Goal: Task Accomplishment & Management: Use online tool/utility

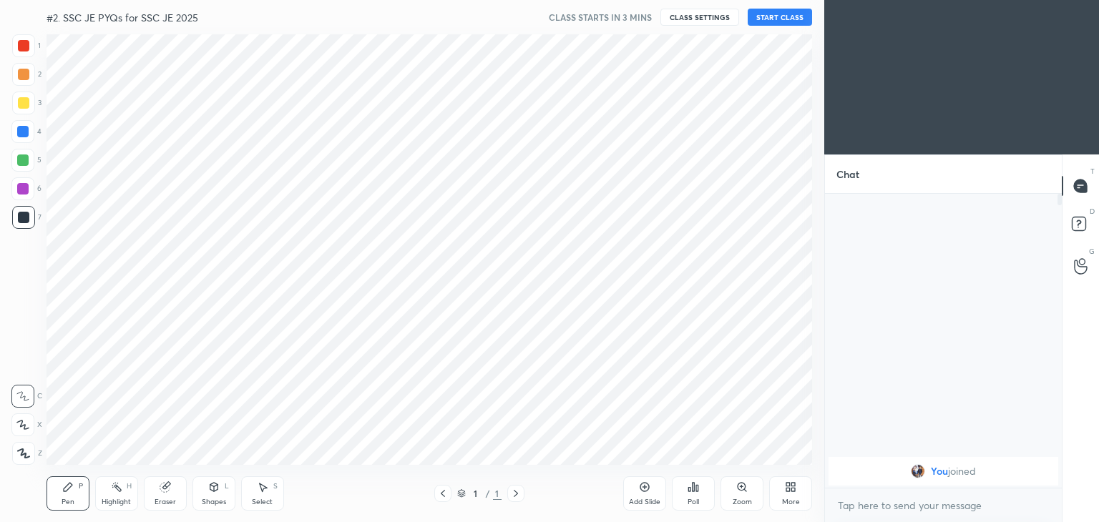
scroll to position [431, 767]
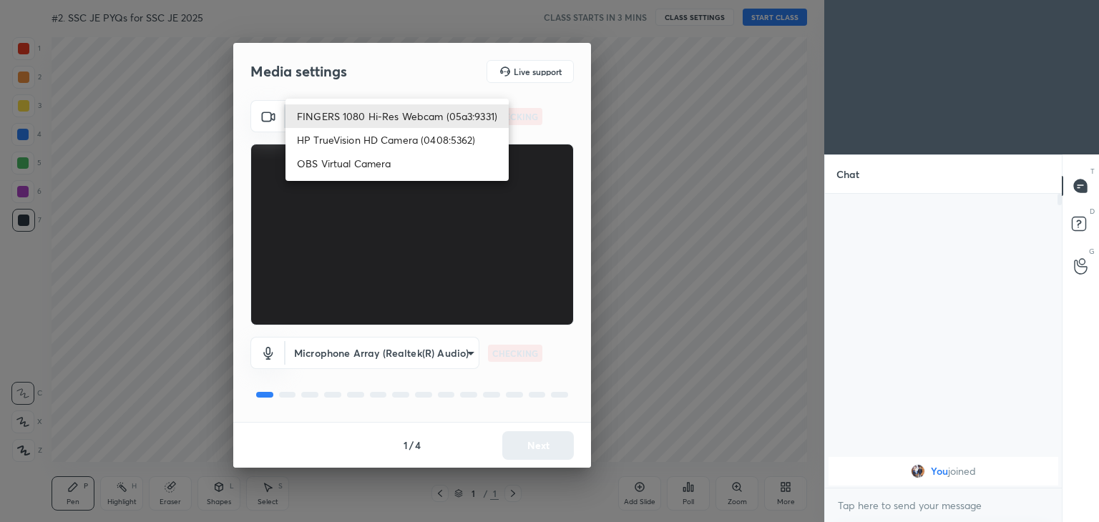
click at [370, 109] on body "1 2 3 4 5 6 7 C X Z C X Z E E Erase all H H #2. SSC JE PYQs for SSC JE 2025 CLA…" at bounding box center [549, 261] width 1099 height 522
click at [371, 131] on li "HP TrueVision HD Camera (0408:5362)" at bounding box center [397, 140] width 223 height 24
type input "6e129c3dbbea9c9f038ced86e3329b4af5251c06b4e783936748cd200869bc07"
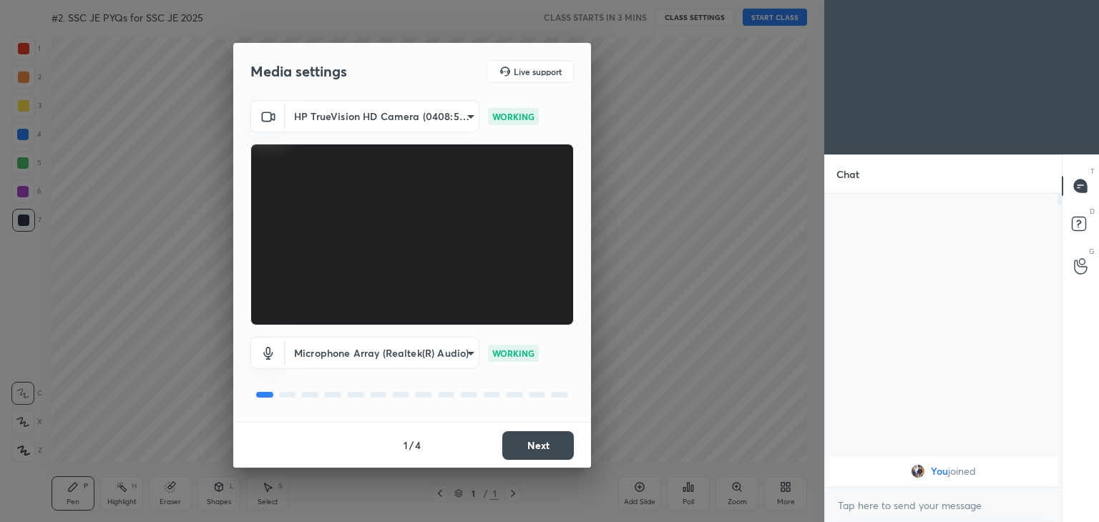
click at [561, 447] on button "Next" at bounding box center [538, 445] width 72 height 29
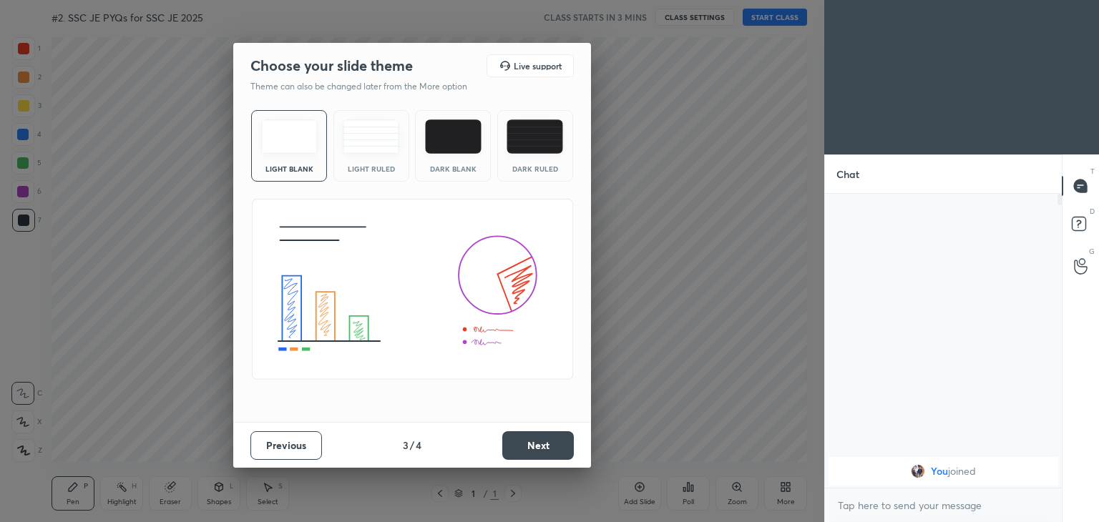
click at [561, 447] on button "Next" at bounding box center [538, 445] width 72 height 29
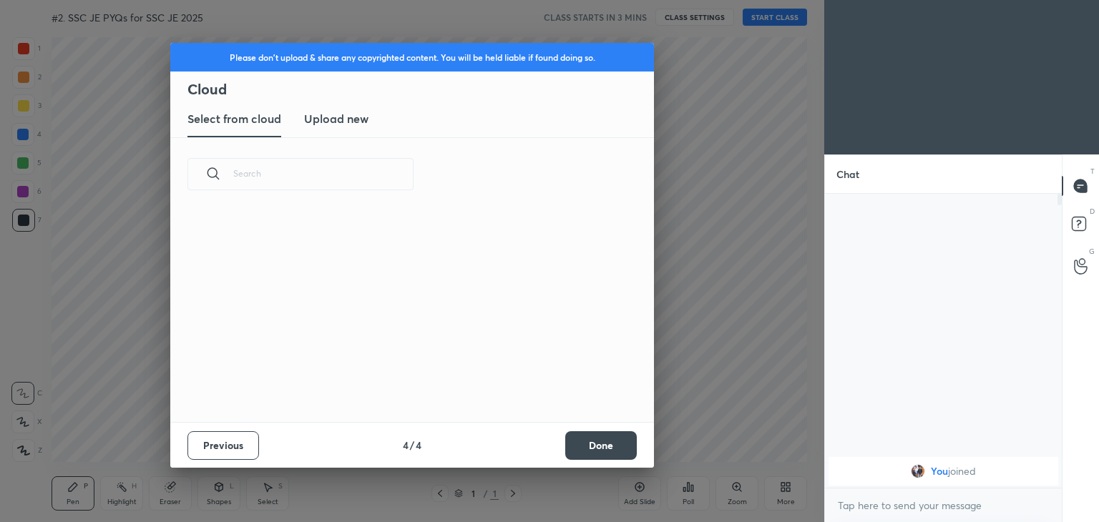
scroll to position [212, 459]
click at [599, 448] on button "Done" at bounding box center [601, 445] width 72 height 29
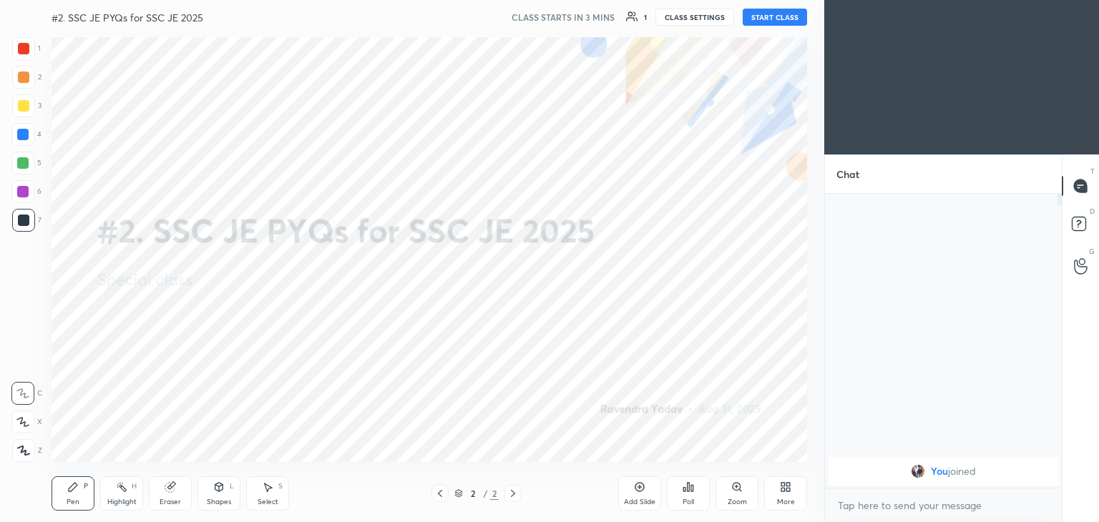
click at [765, 19] on button "START CLASS" at bounding box center [775, 17] width 64 height 17
click at [765, 19] on button "End Class" at bounding box center [777, 17] width 59 height 17
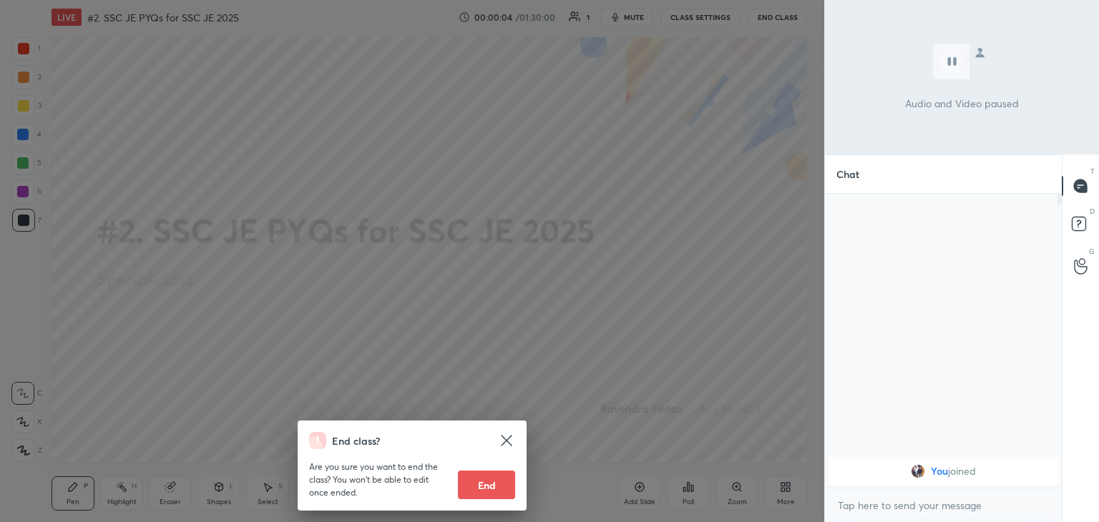
click at [509, 482] on button "End" at bounding box center [486, 485] width 57 height 29
type textarea "x"
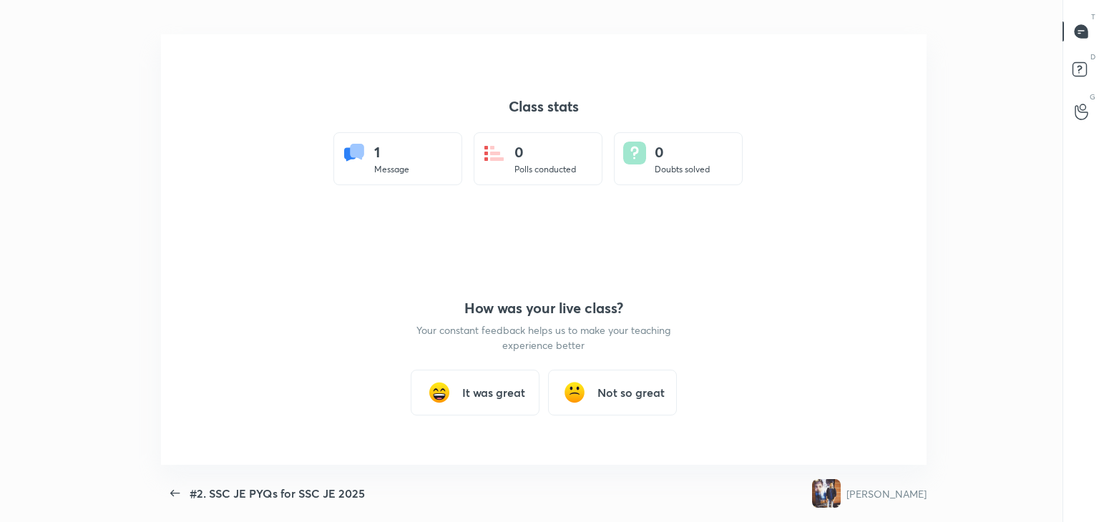
scroll to position [431, 1077]
